Goal: Transaction & Acquisition: Purchase product/service

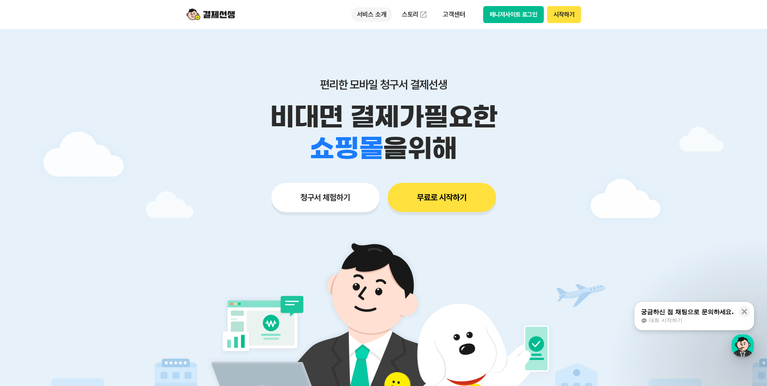
click at [369, 16] on p "서비스 소개" at bounding box center [371, 14] width 41 height 15
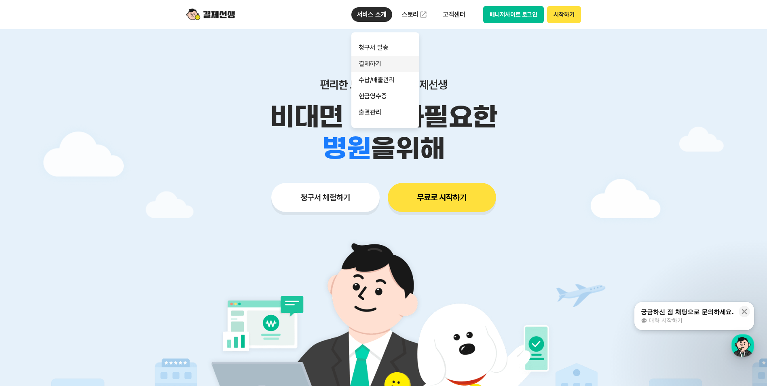
click at [374, 63] on link "결제하기" at bounding box center [385, 64] width 68 height 16
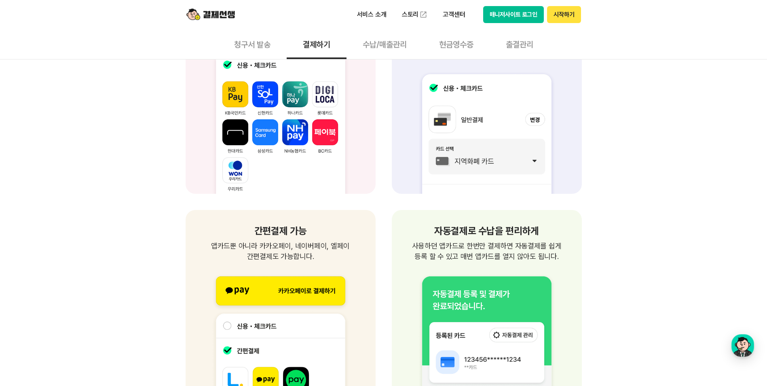
scroll to position [849, 0]
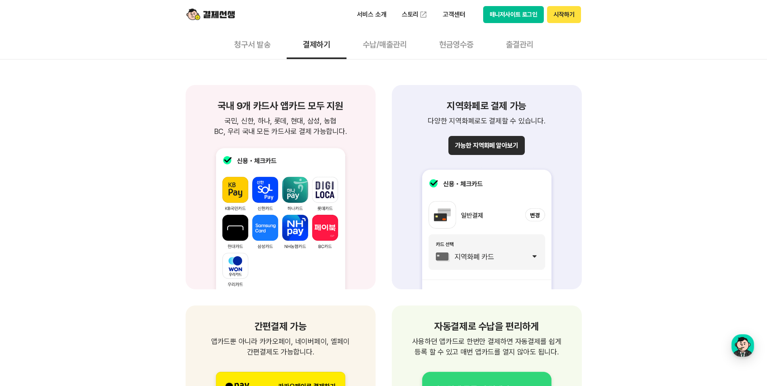
click at [494, 146] on button "가능한 지역화폐 알아보기" at bounding box center [486, 145] width 76 height 19
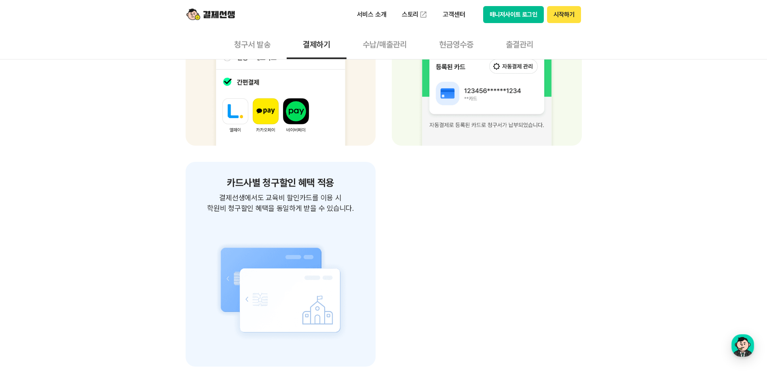
scroll to position [1051, 0]
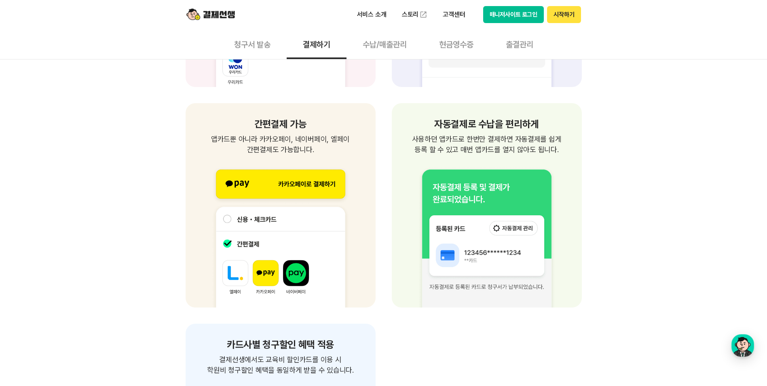
click at [261, 38] on button "청구서 발송" at bounding box center [252, 44] width 69 height 30
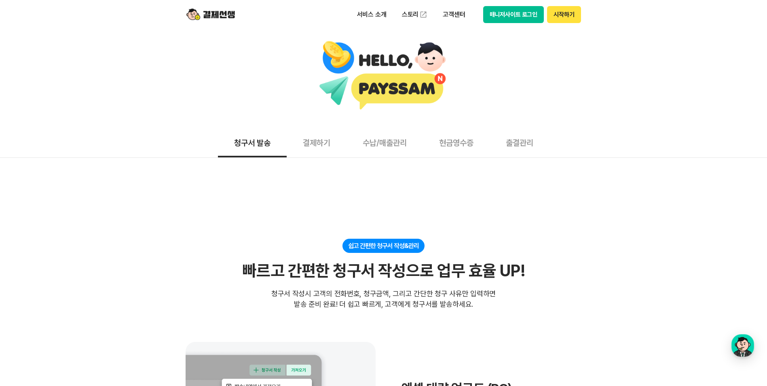
click at [321, 137] on button "결제하기" at bounding box center [317, 142] width 60 height 30
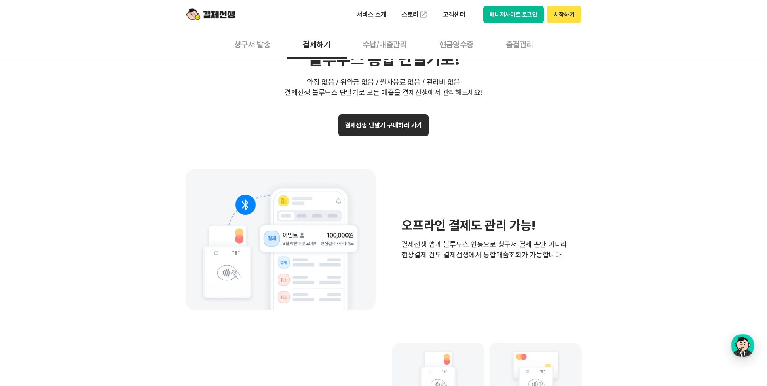
scroll to position [1658, 0]
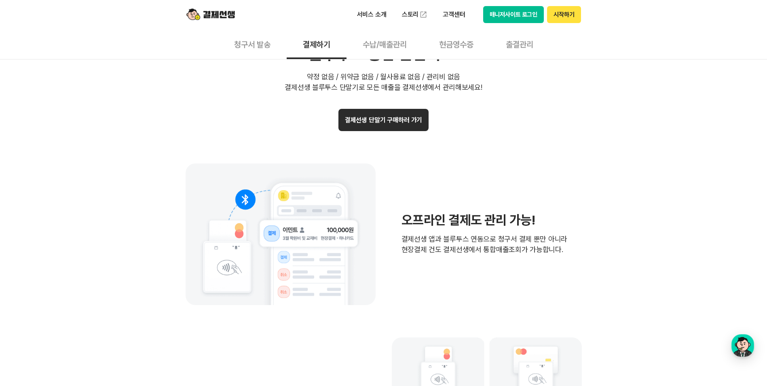
click at [407, 121] on button "결제선생 단말기 구매하러 가기" at bounding box center [383, 120] width 91 height 22
click at [458, 52] on button "현금영수증" at bounding box center [456, 44] width 67 height 30
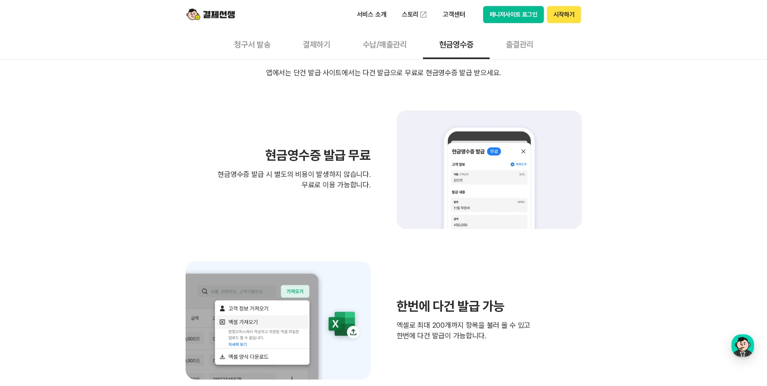
scroll to position [162, 0]
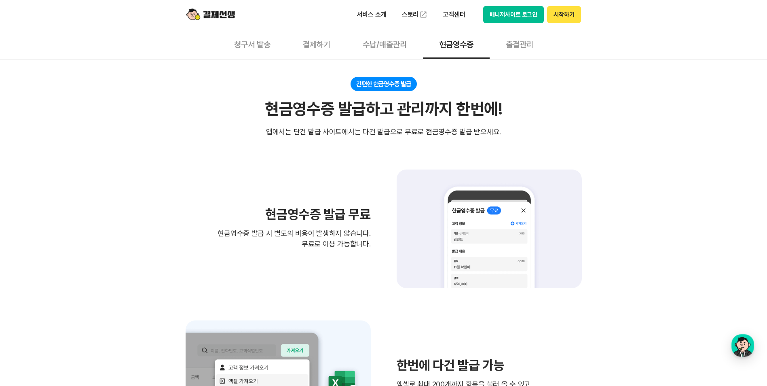
click at [233, 17] on img at bounding box center [210, 14] width 49 height 15
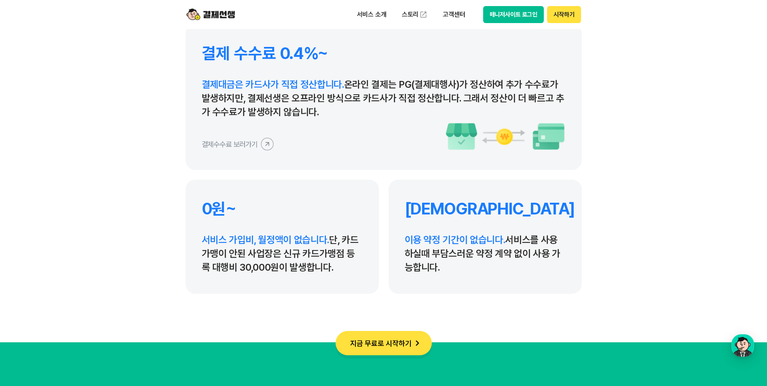
scroll to position [3801, 0]
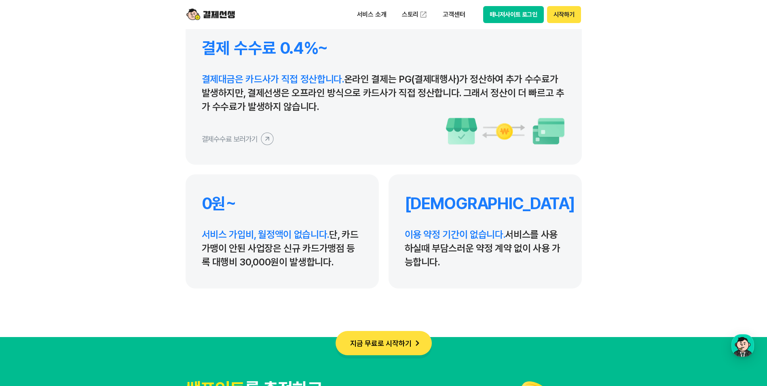
click at [406, 340] on button "지금 무료로 시작하기" at bounding box center [384, 343] width 96 height 24
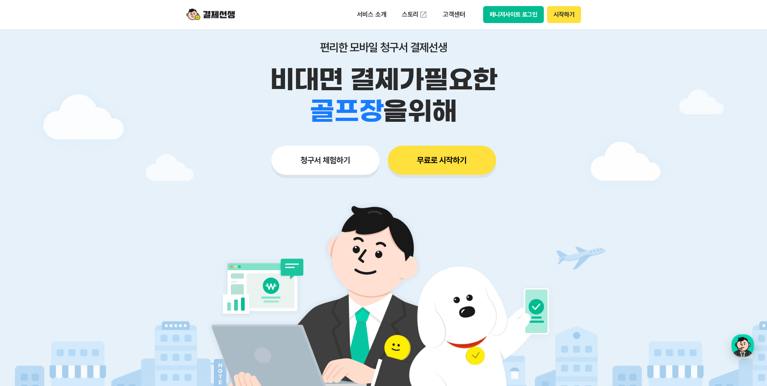
scroll to position [0, 0]
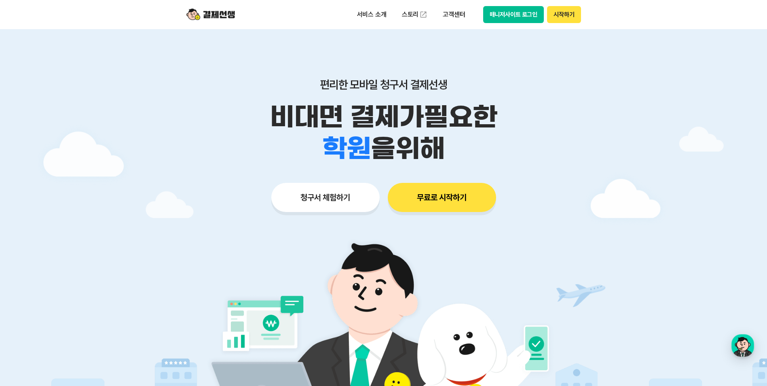
click at [433, 197] on button "무료로 시작하기" at bounding box center [442, 197] width 108 height 29
click at [476, 191] on button "무료로 시작하기" at bounding box center [442, 197] width 108 height 29
click at [370, 16] on p "서비스 소개" at bounding box center [371, 14] width 41 height 15
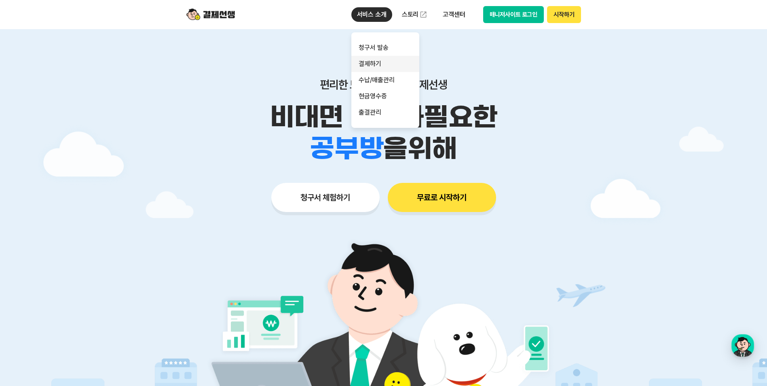
click at [380, 67] on link "결제하기" at bounding box center [385, 64] width 68 height 16
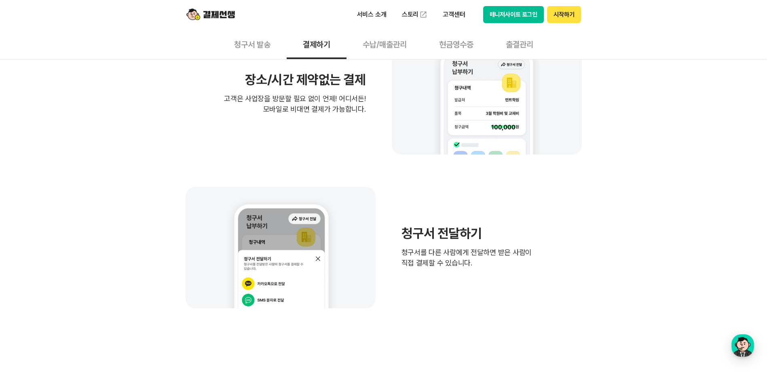
scroll to position [415, 0]
